Goal: Find contact information: Find contact information

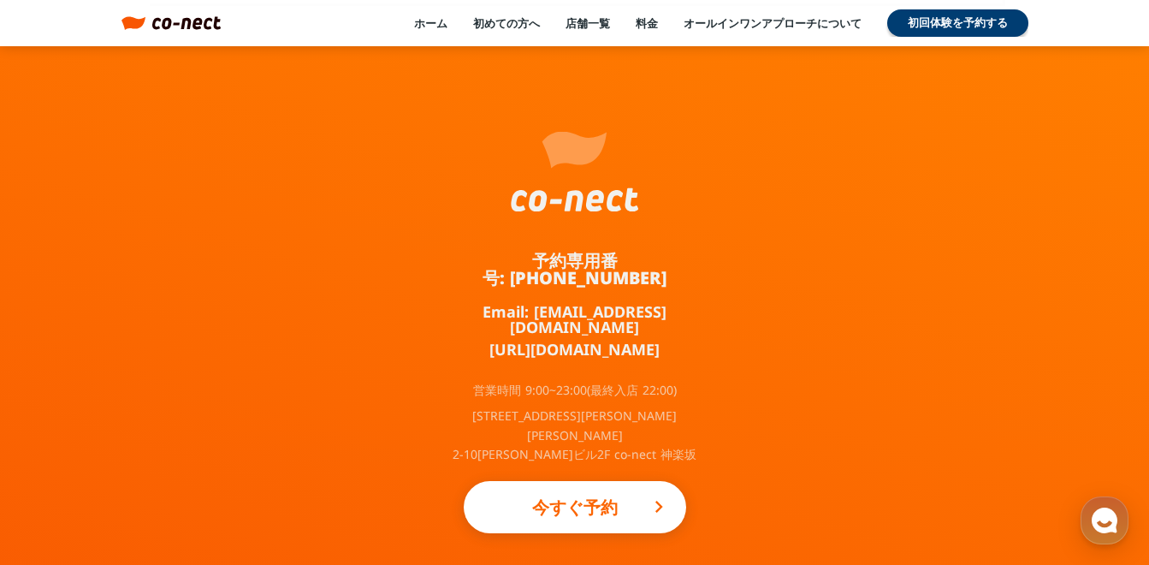
scroll to position [11448, 0]
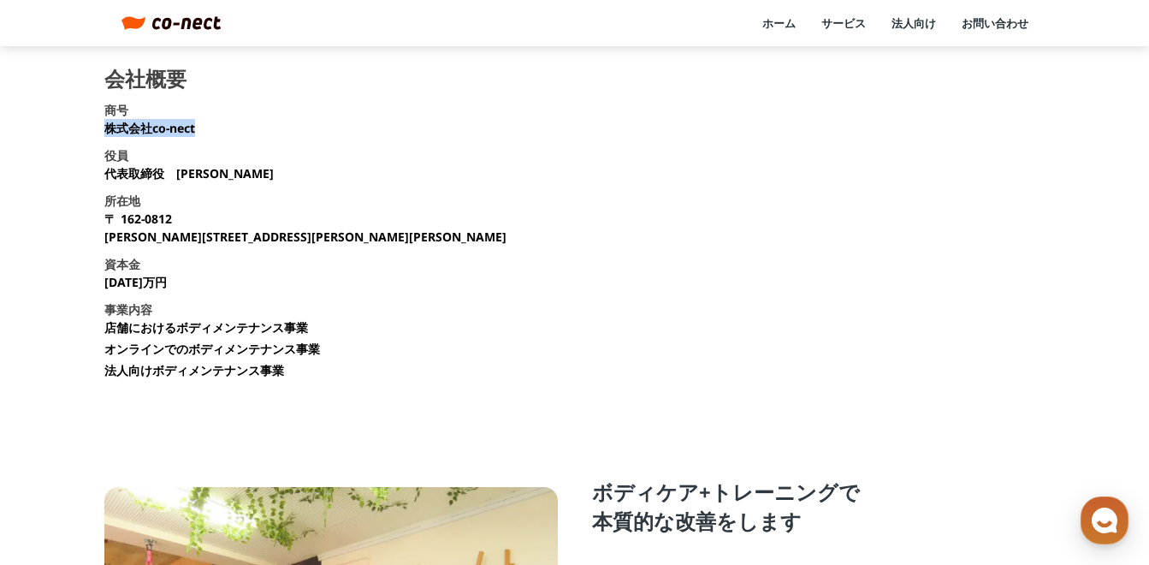
drag, startPoint x: 106, startPoint y: 128, endPoint x: 201, endPoint y: 126, distance: 95.0
click at [201, 126] on section "会社概要 商号 株式会社co-nect 役員 代表取締役　中山 友貴 所在地 〒 162-0812 東京都新宿区西五軒町2-10 東松ビル2F 資本金 135…" at bounding box center [574, 229] width 941 height 323
drag, startPoint x: 196, startPoint y: 126, endPoint x: 133, endPoint y: 123, distance: 63.4
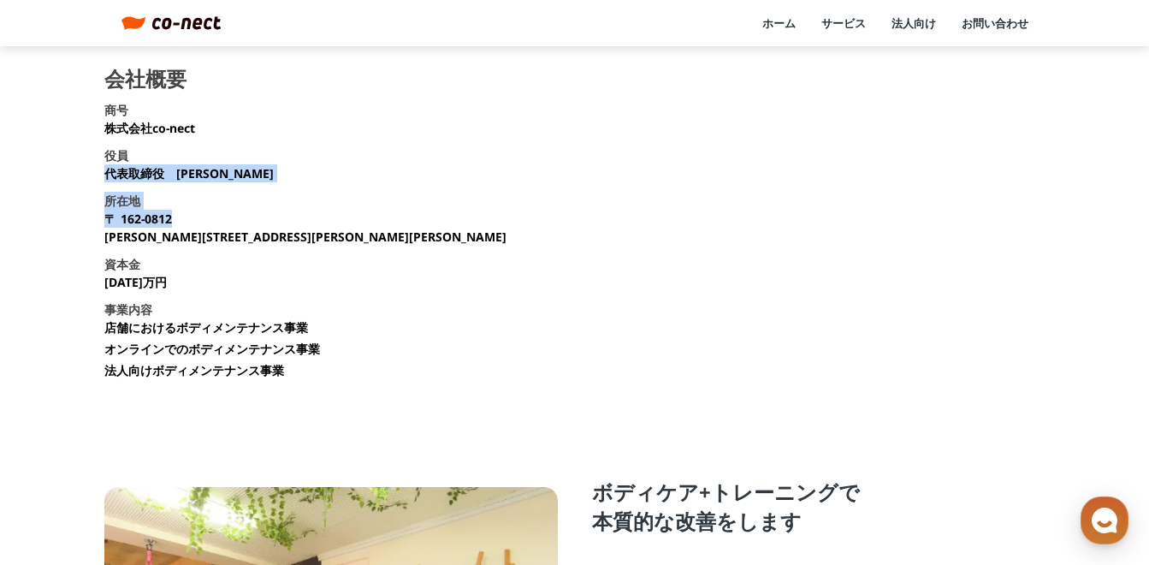
drag, startPoint x: 109, startPoint y: 178, endPoint x: 246, endPoint y: 175, distance: 137.8
click at [246, 175] on section "会社概要 商号 株式会社co-nect 役員 代表取締役　[PERSON_NAME] 所在地 [STREET_ADDRESS][PERSON_NAME][PE…" at bounding box center [574, 229] width 941 height 323
drag, startPoint x: 246, startPoint y: 175, endPoint x: 217, endPoint y: 172, distance: 29.2
click at [217, 172] on p "代表取締役　[PERSON_NAME]" at bounding box center [188, 173] width 169 height 18
drag, startPoint x: 106, startPoint y: 175, endPoint x: 240, endPoint y: 169, distance: 134.4
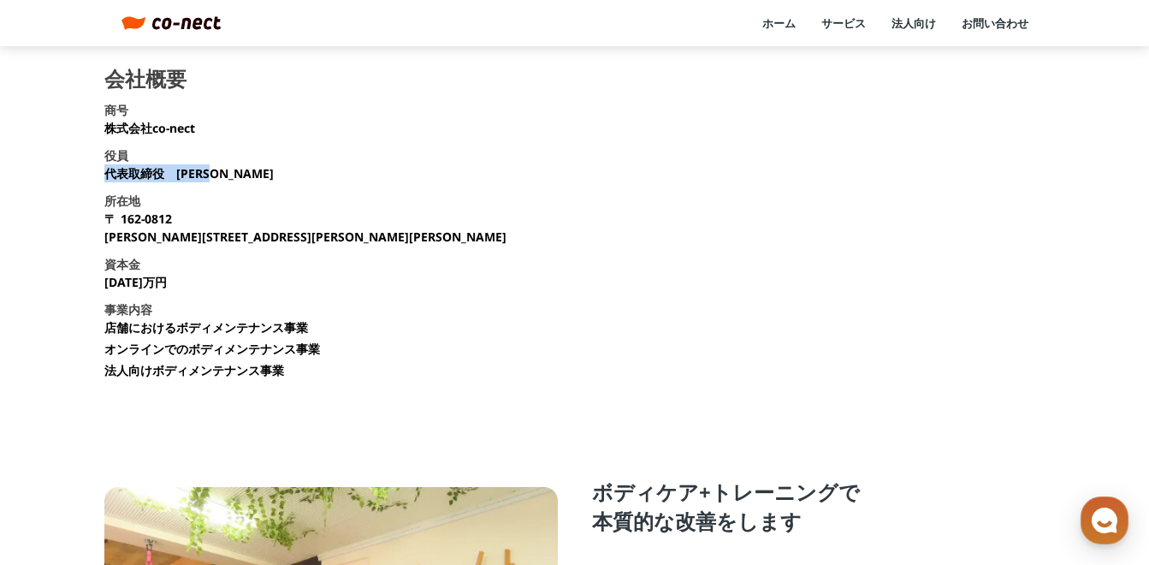
click at [240, 169] on section "会社概要 商号 株式会社co-nect 役員 代表取締役　中山 友貴 所在地 〒 162-0812 東京都新宿区西五軒町2-10 東松ビル2F 資本金 135…" at bounding box center [574, 229] width 941 height 323
drag, startPoint x: 240, startPoint y: 169, endPoint x: 170, endPoint y: 169, distance: 70.1
copy p "代表取締役　中山 友貴"
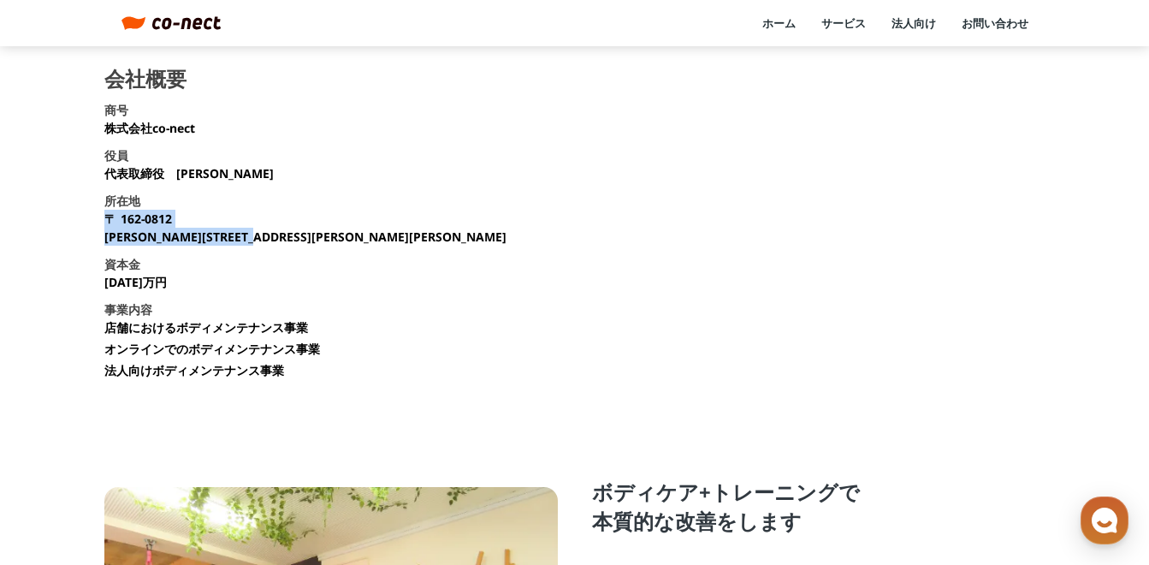
drag, startPoint x: 105, startPoint y: 221, endPoint x: 332, endPoint y: 235, distance: 227.2
click at [332, 235] on section "会社概要 商号 株式会社co-nect 役員 代表取締役　中山 友貴 所在地 〒 162-0812 東京都新宿区西五軒町2-10 東松ビル2F 資本金 135…" at bounding box center [574, 229] width 941 height 323
copy p "〒 162-0812 東京都新宿区西五軒町2-10 東松ビル2F"
drag, startPoint x: 108, startPoint y: 284, endPoint x: 161, endPoint y: 281, distance: 53.1
click at [161, 281] on section "会社概要 商号 株式会社co-nect 役員 代表取締役　中山 友貴 所在地 〒 162-0812 東京都新宿区西五軒町2-10 東松ビル2F 資本金 135…" at bounding box center [574, 229] width 941 height 323
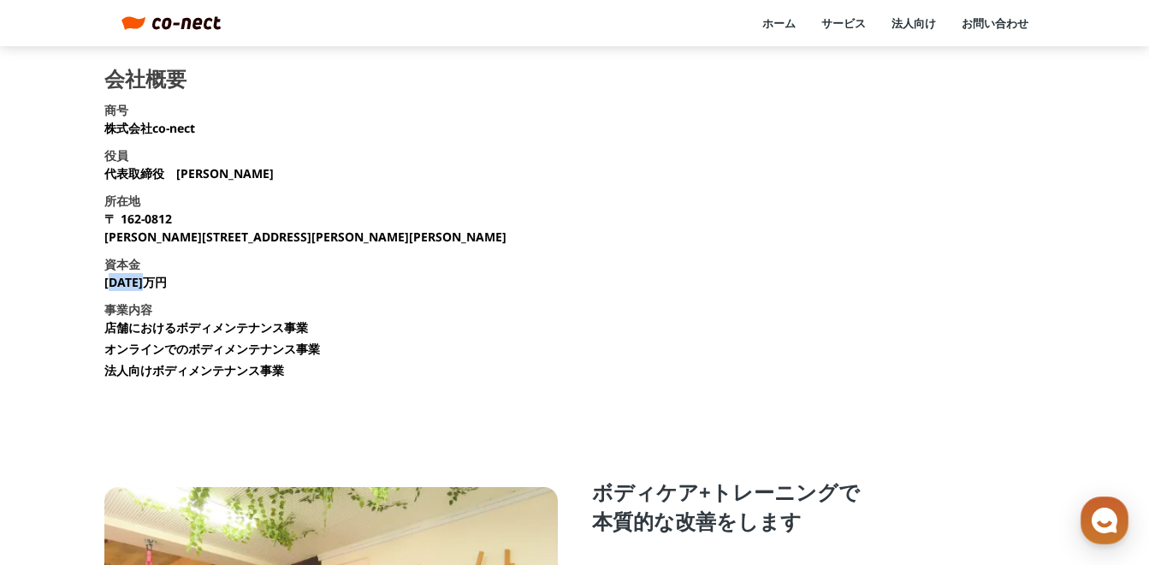
drag, startPoint x: 161, startPoint y: 281, endPoint x: 148, endPoint y: 287, distance: 13.8
click at [148, 287] on p "1350万円" at bounding box center [135, 282] width 62 height 18
drag, startPoint x: 103, startPoint y: 283, endPoint x: 159, endPoint y: 281, distance: 56.5
click at [159, 281] on main "会社概要 商号 株式会社co-nect 役員 代表取締役　中山 友貴 所在地 〒 162-0812 東京都新宿区西五軒町2-10 東松ビル2F 資本金 135…" at bounding box center [574, 494] width 1149 height 853
drag, startPoint x: 159, startPoint y: 281, endPoint x: 141, endPoint y: 282, distance: 18.0
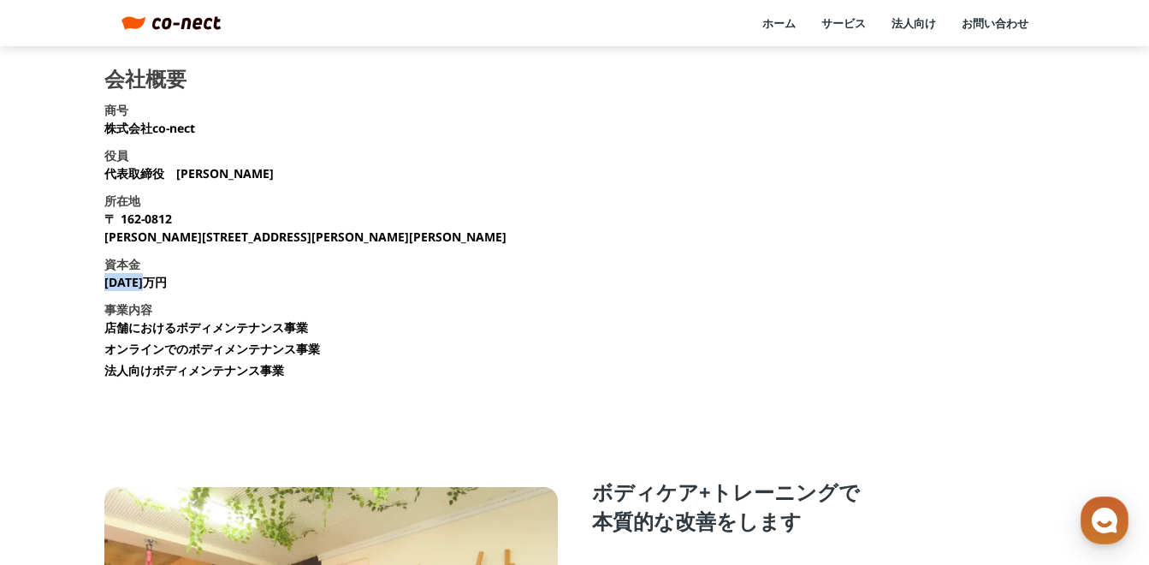
copy p "1350万円"
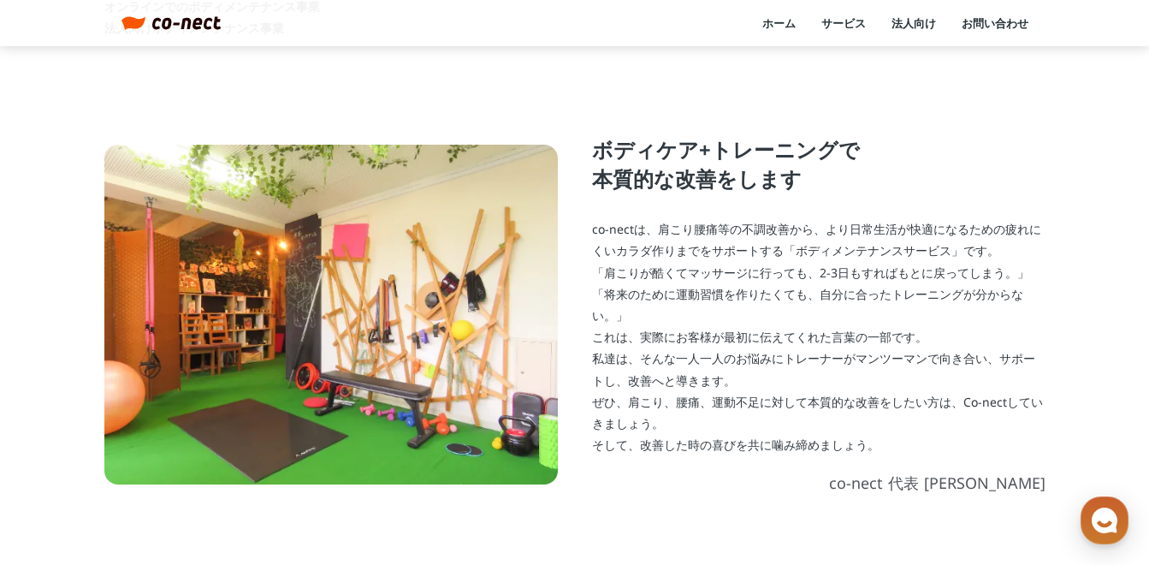
scroll to position [171, 0]
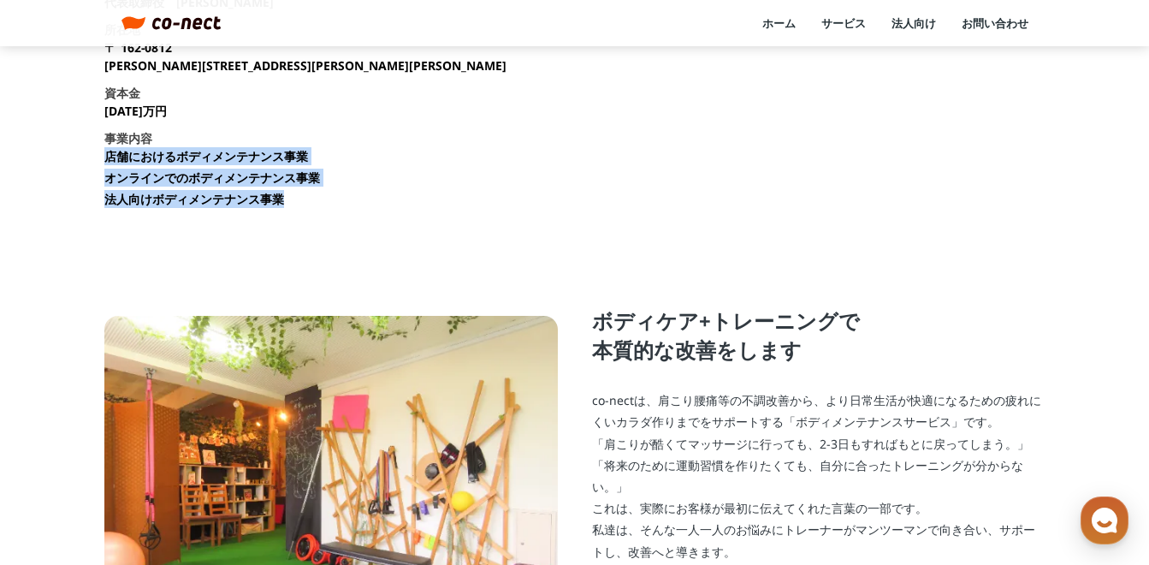
drag, startPoint x: 106, startPoint y: 163, endPoint x: 281, endPoint y: 219, distance: 183.4
click at [281, 219] on section "会社概要 商号 株式会社co-nect 役員 代表取締役　中山 友貴 所在地 〒 162-0812 東京都新宿区西五軒町2-10 東松ビル2F 資本金 135…" at bounding box center [574, 58] width 941 height 323
drag, startPoint x: 281, startPoint y: 219, endPoint x: 192, endPoint y: 192, distance: 92.3
copy ul "店舗におけるボディメンテナンス事業 オンラインでのボディメンテナンス事業 法人向けボディメンテナンス事業"
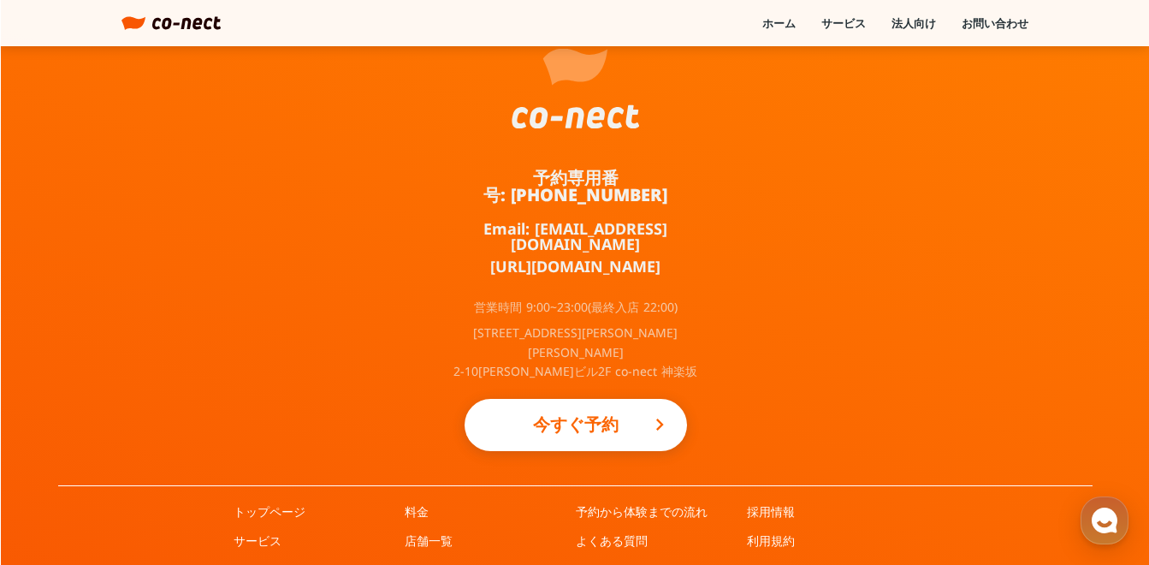
scroll to position [1078, 0]
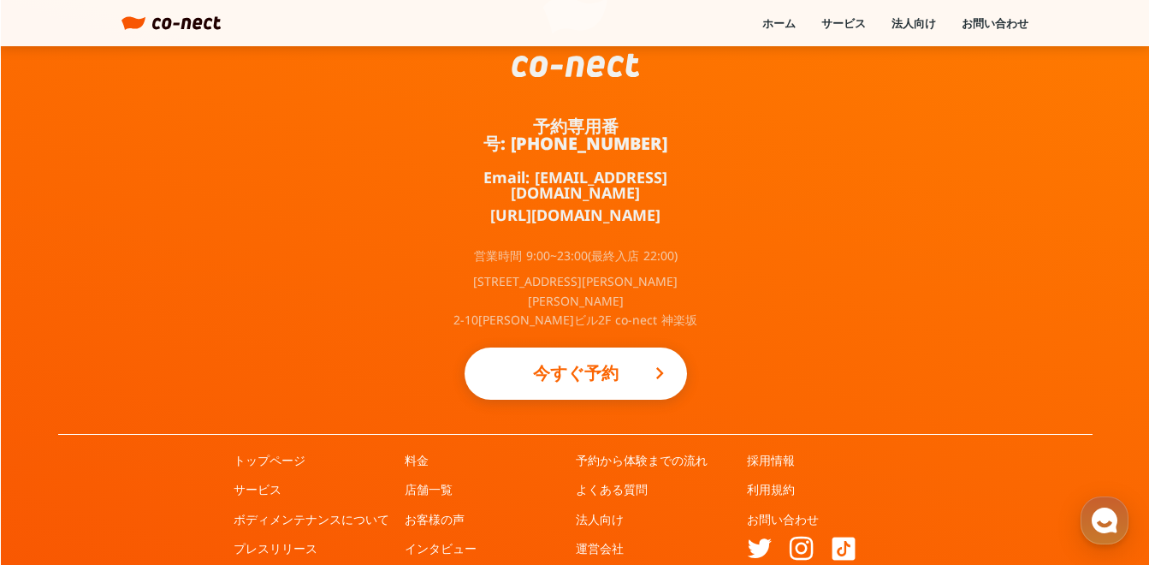
click at [418, 435] on div "トップページ サービス ボディメンテナンスについて プレスリリース 料金 店舗一覧 お客様の声 インタビュー 予約から体験までの流れ よくある質問 法人向け …" at bounding box center [575, 526] width 1149 height 182
click at [413, 452] on link "料金" at bounding box center [417, 460] width 24 height 17
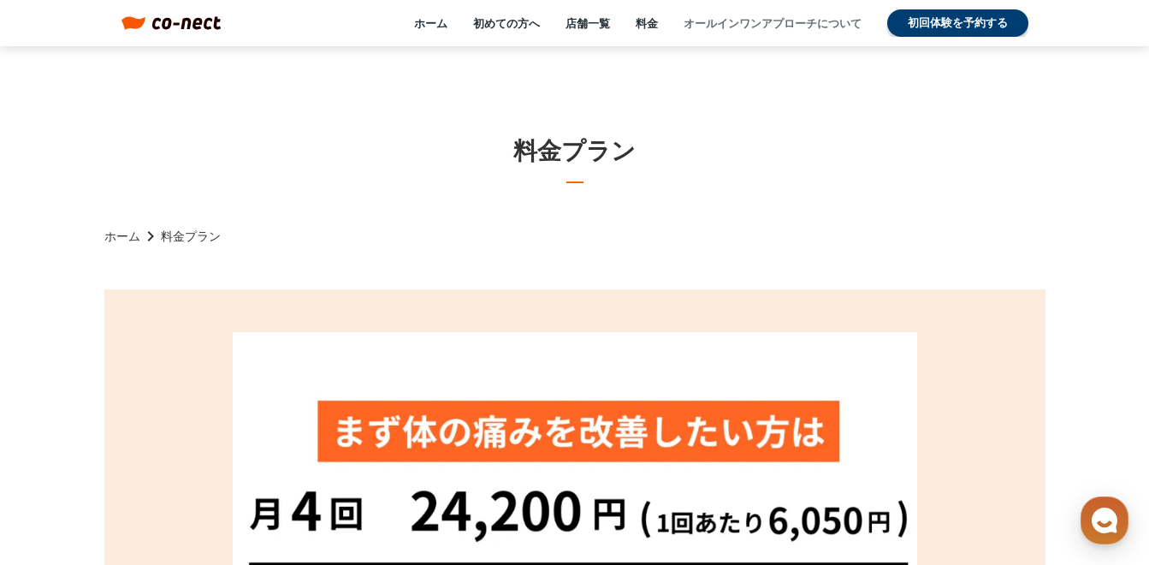
click at [768, 26] on link "オールインワンアプローチについて" at bounding box center [773, 22] width 178 height 15
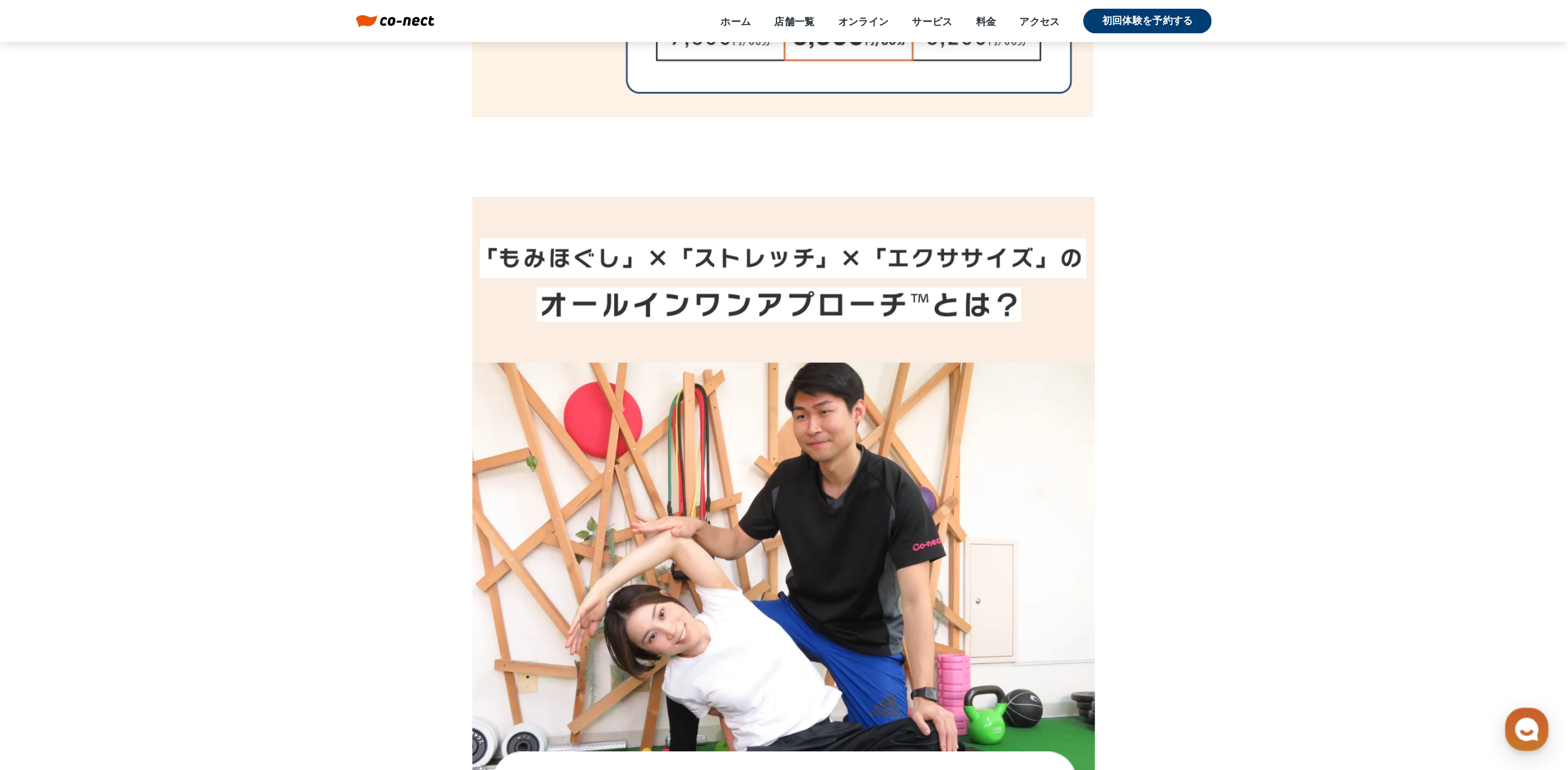
scroll to position [3384, 0]
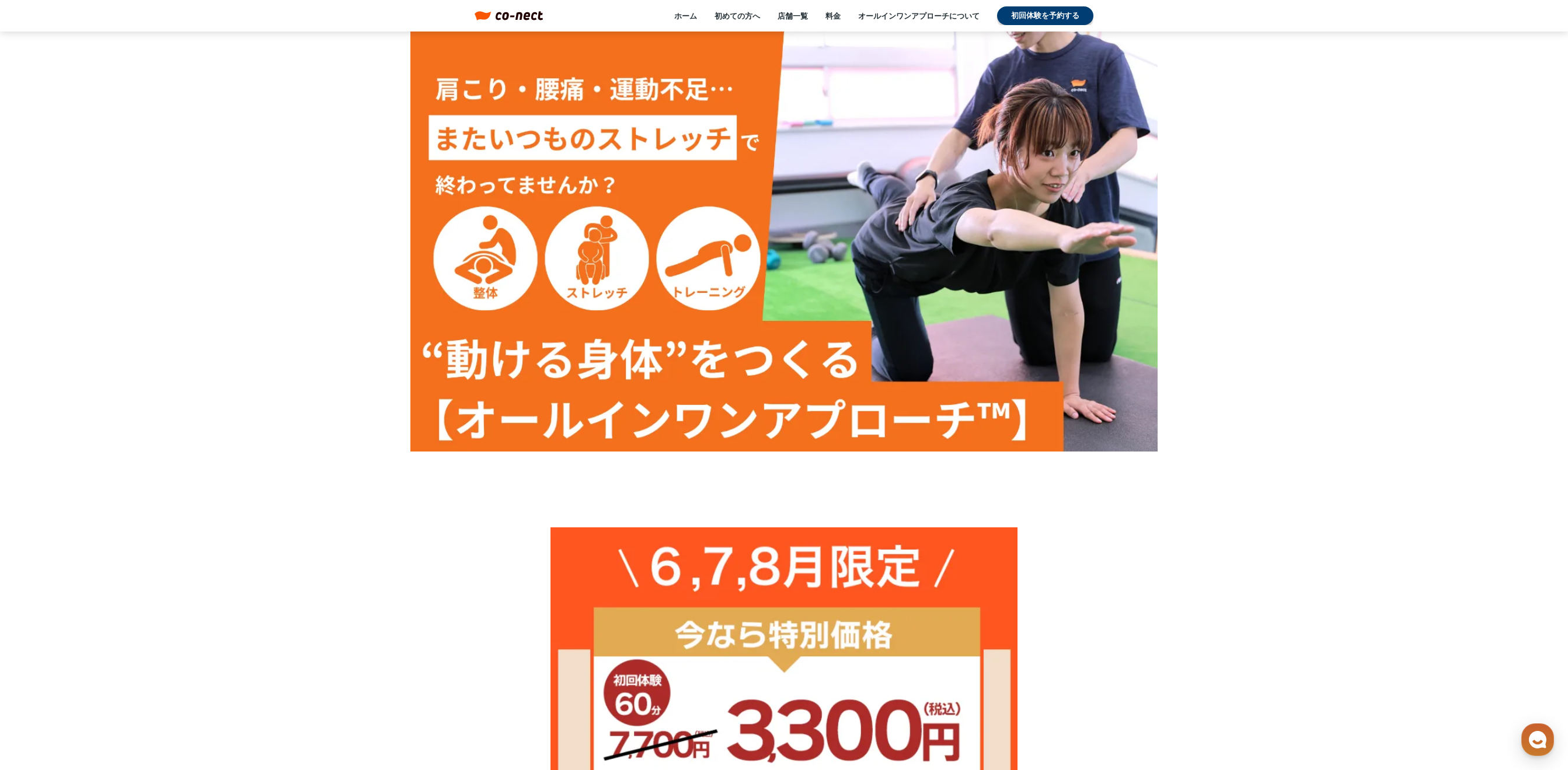
click at [672, 18] on div "ホーム 初めての方へ 店舗一覧 料金 オールインワンアプローチについて 初回体験を予約する" at bounding box center [818, 15] width 551 height 18
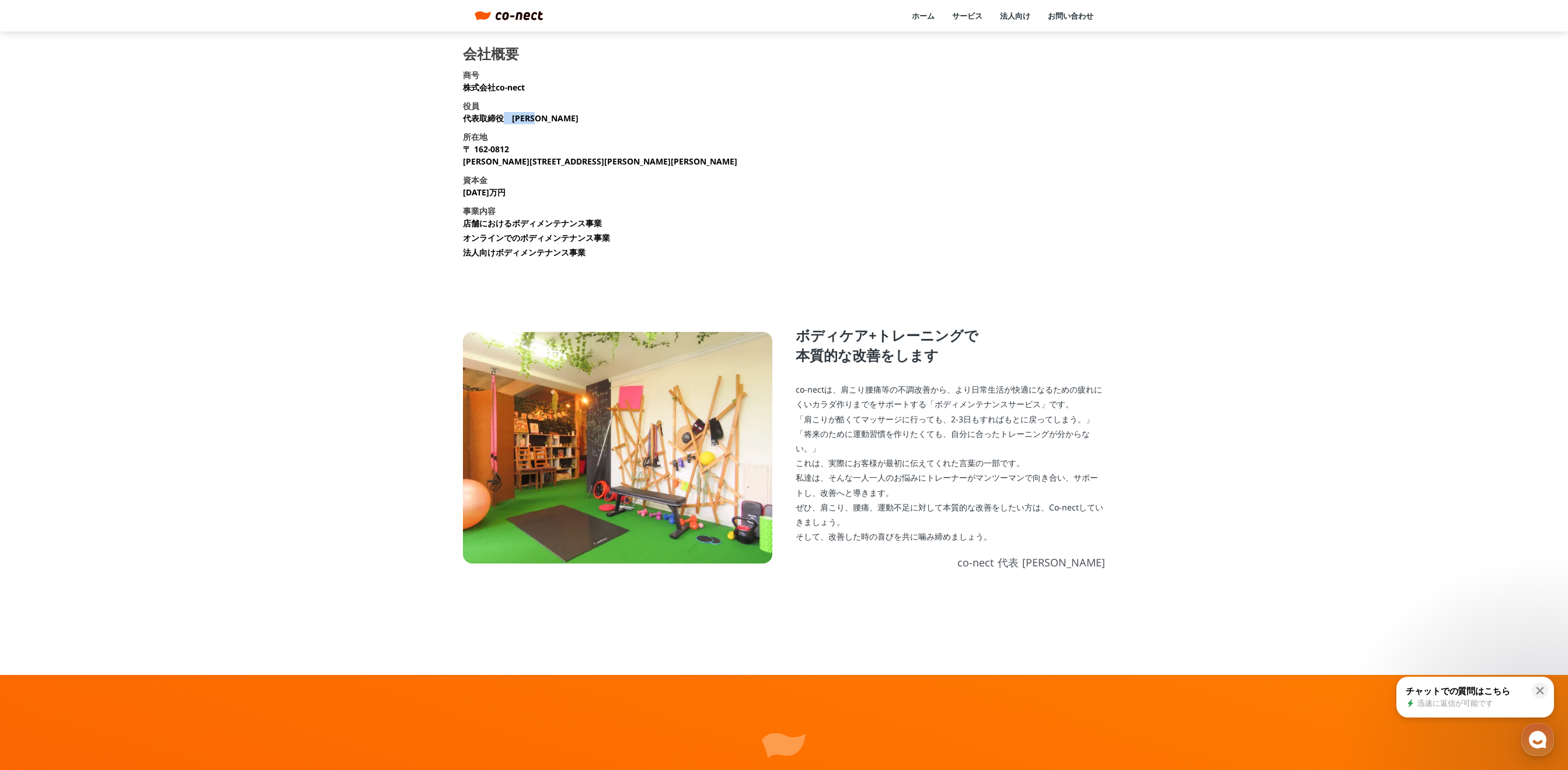
drag, startPoint x: 502, startPoint y: 115, endPoint x: 550, endPoint y: 121, distance: 48.4
click at [549, 119] on section "会社概要 商号 株式会社co-nect 役員 代表取締役　[PERSON_NAME] 所在地 [STREET_ADDRESS][PERSON_NAME][PE…" at bounding box center [783, 156] width 642 height 220
copy p "中山 友貴"
click at [522, 118] on p "代表取締役　[PERSON_NAME]" at bounding box center [520, 118] width 115 height 12
drag, startPoint x: 1064, startPoint y: 561, endPoint x: 1105, endPoint y: 565, distance: 41.2
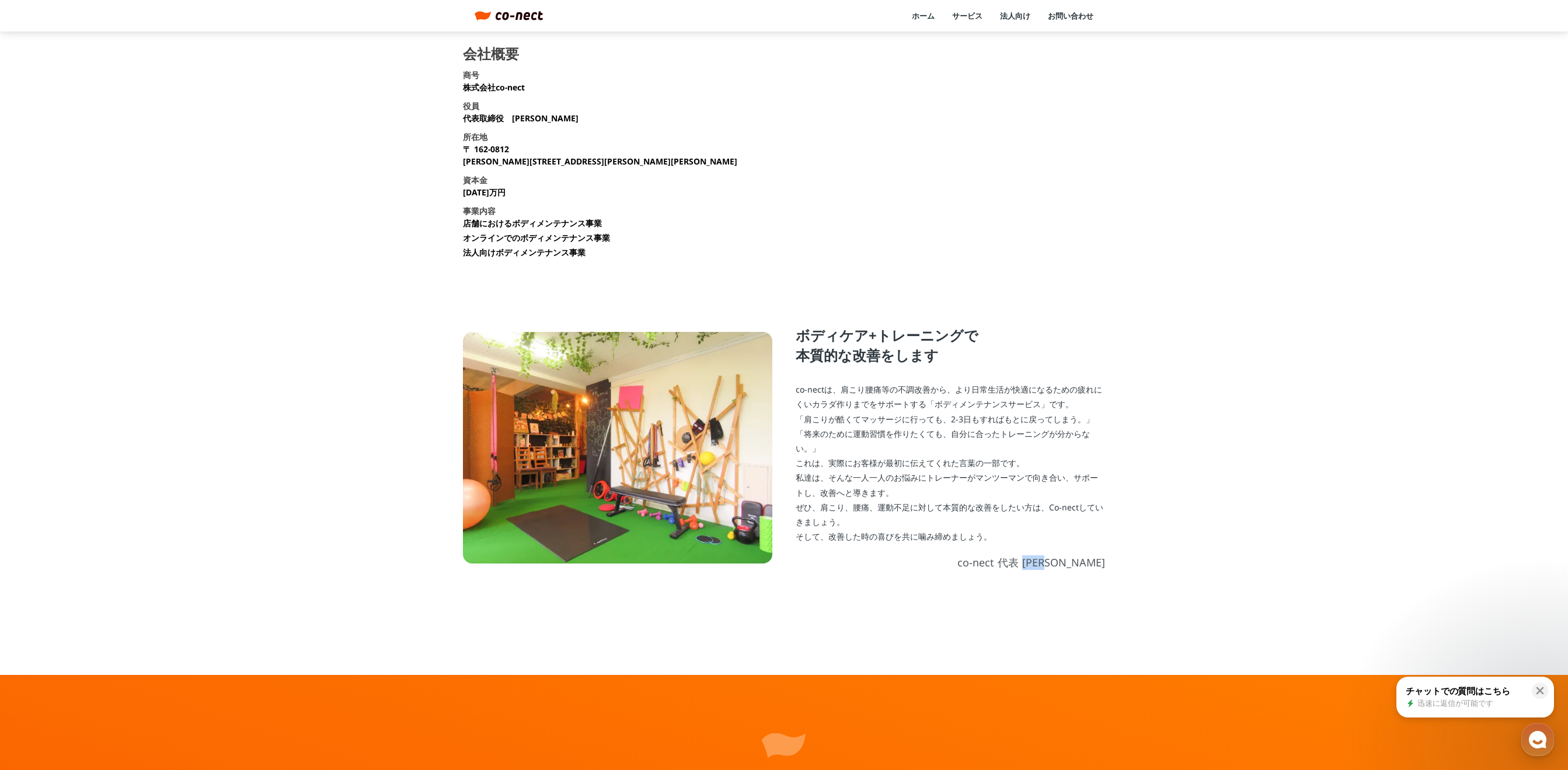
click at [1105, 565] on p "co-nect 代表 中山友貴" at bounding box center [950, 562] width 309 height 14
drag, startPoint x: 1105, startPoint y: 565, endPoint x: 1067, endPoint y: 554, distance: 39.6
copy p "中山友貴"
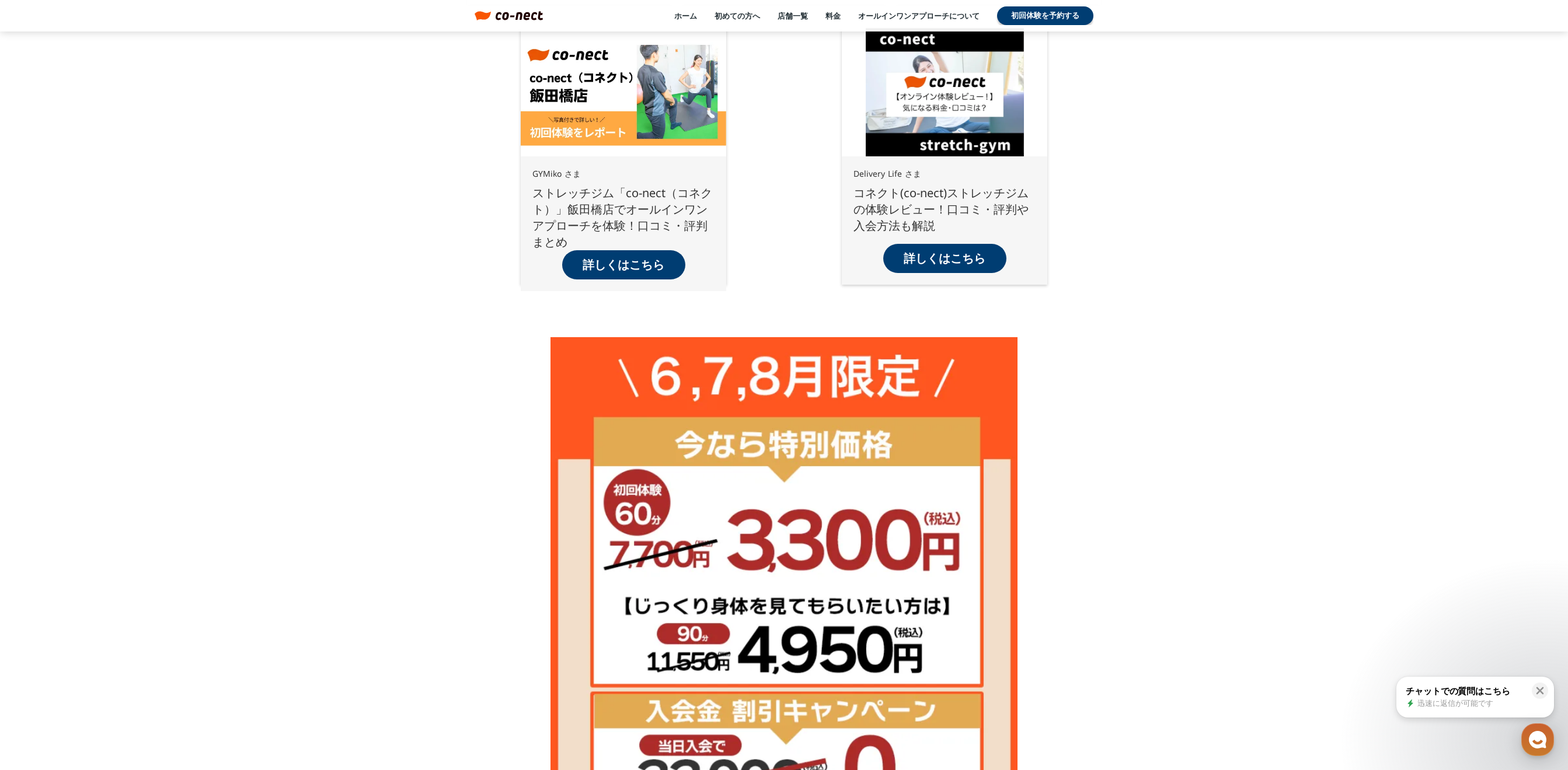
scroll to position [2567, 0]
